Goal: Check status: Check status

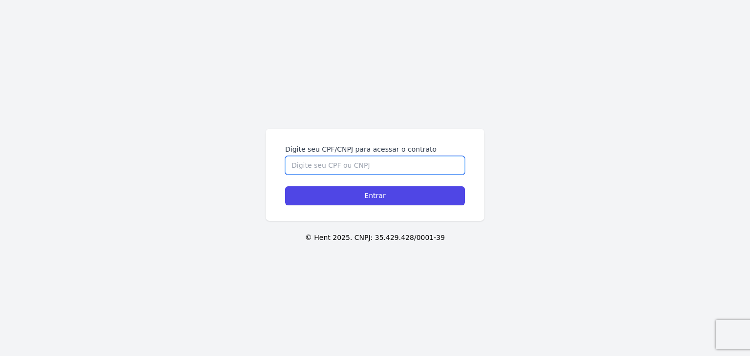
click at [429, 163] on input "Digite seu CPF/CNPJ para acessar o contrato" at bounding box center [375, 165] width 180 height 19
paste input "500.267.538-71"
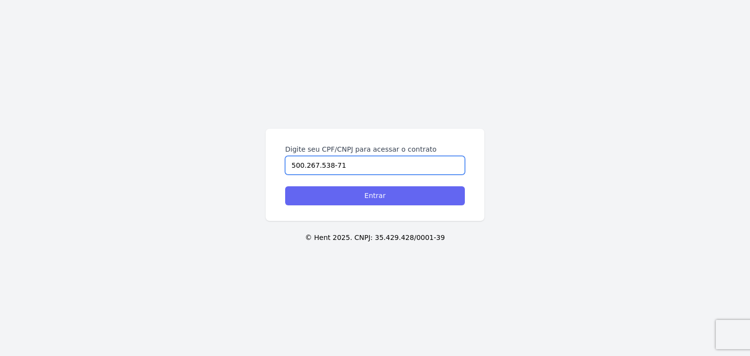
type input "500.267.538-71"
click at [417, 192] on input "Entrar" at bounding box center [375, 195] width 180 height 19
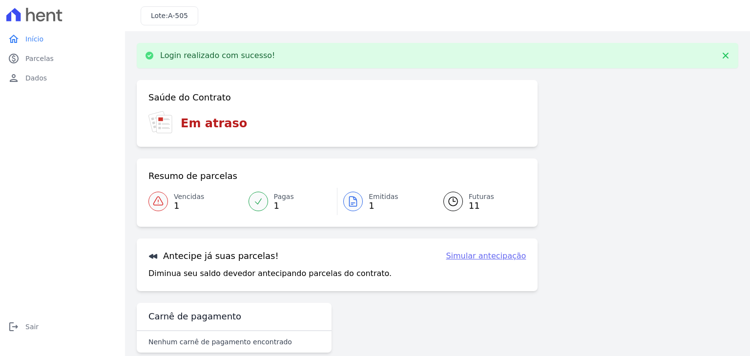
click at [350, 188] on link "Emitidas 1" at bounding box center [384, 201] width 94 height 27
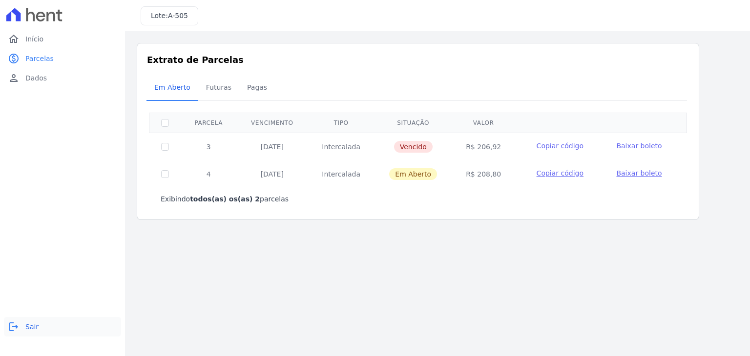
click at [18, 325] on icon "logout" at bounding box center [14, 327] width 12 height 12
